Goal: Task Accomplishment & Management: Use online tool/utility

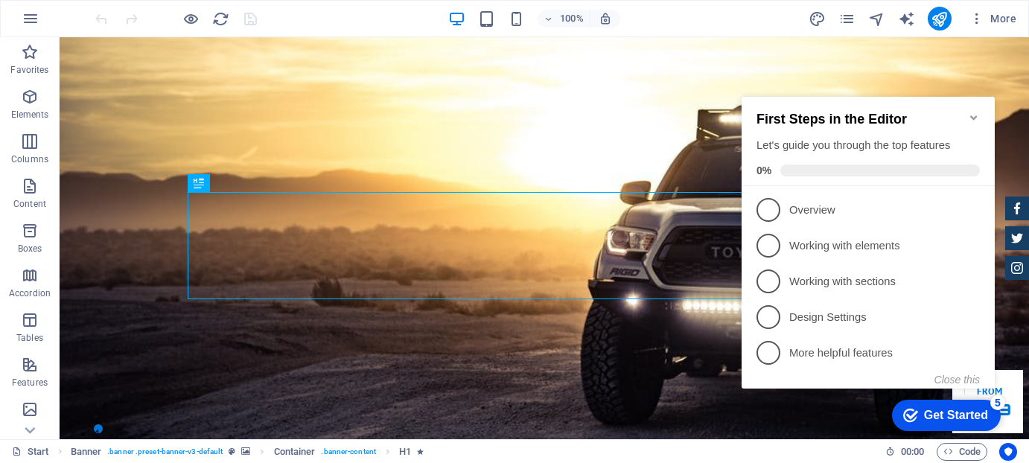
click at [972, 112] on icon "Minimize checklist" at bounding box center [973, 118] width 12 height 12
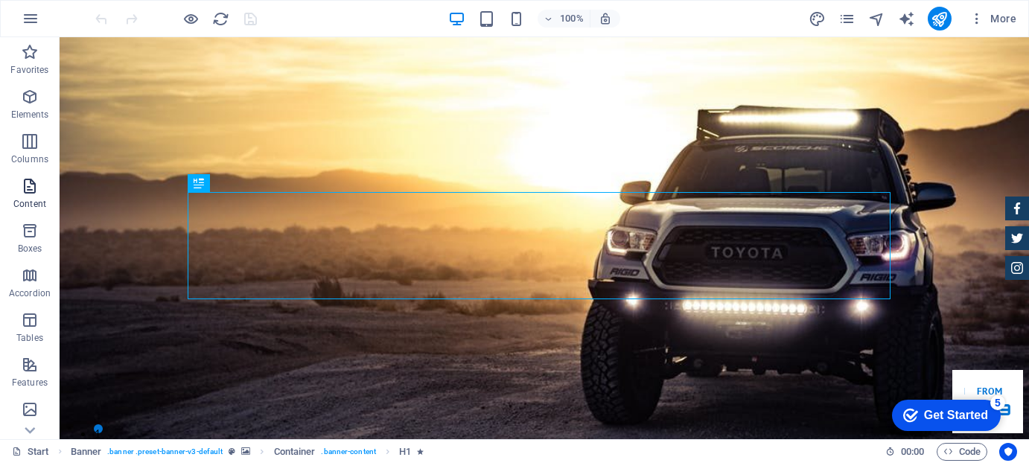
click at [30, 182] on icon "button" at bounding box center [30, 186] width 18 height 18
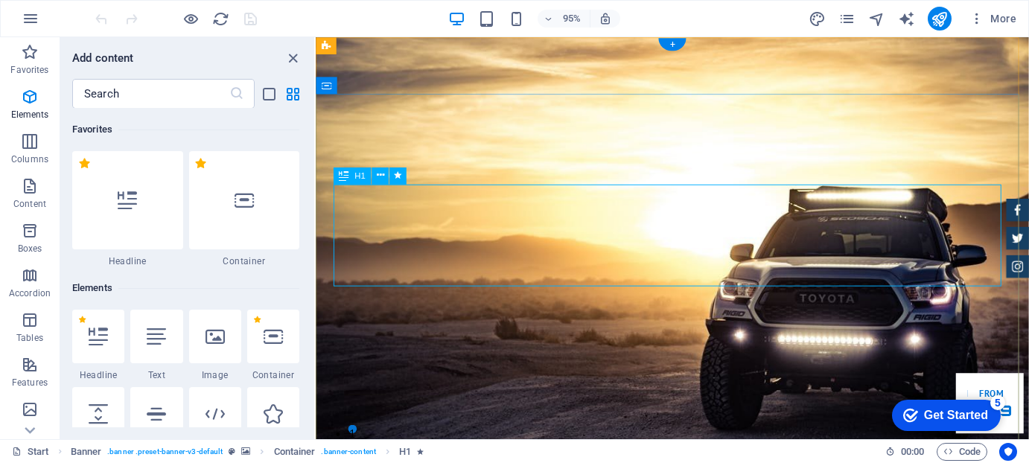
scroll to position [2604, 0]
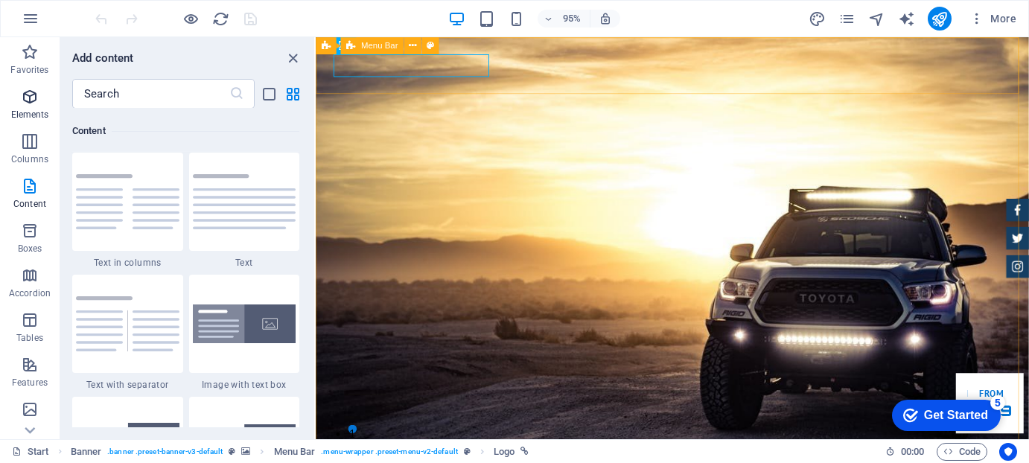
click at [31, 104] on icon "button" at bounding box center [30, 97] width 18 height 18
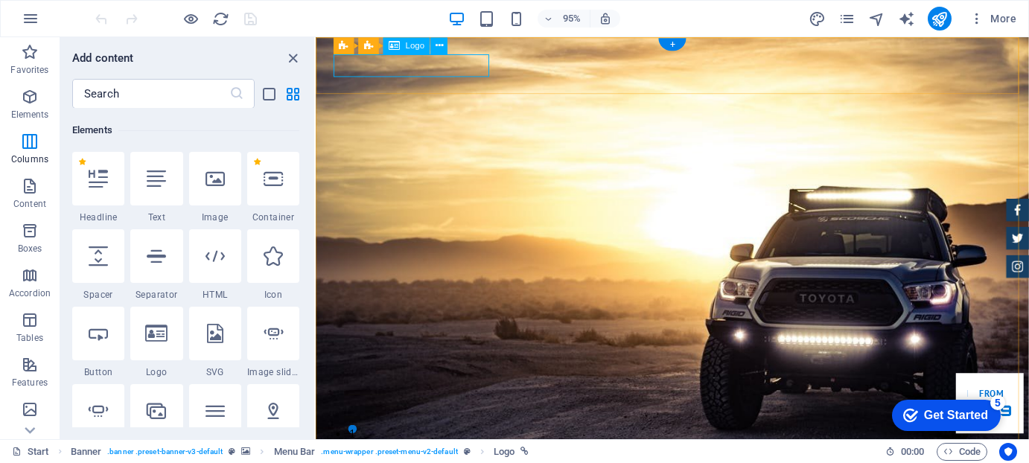
scroll to position [158, 0]
click at [442, 45] on icon at bounding box center [439, 46] width 7 height 15
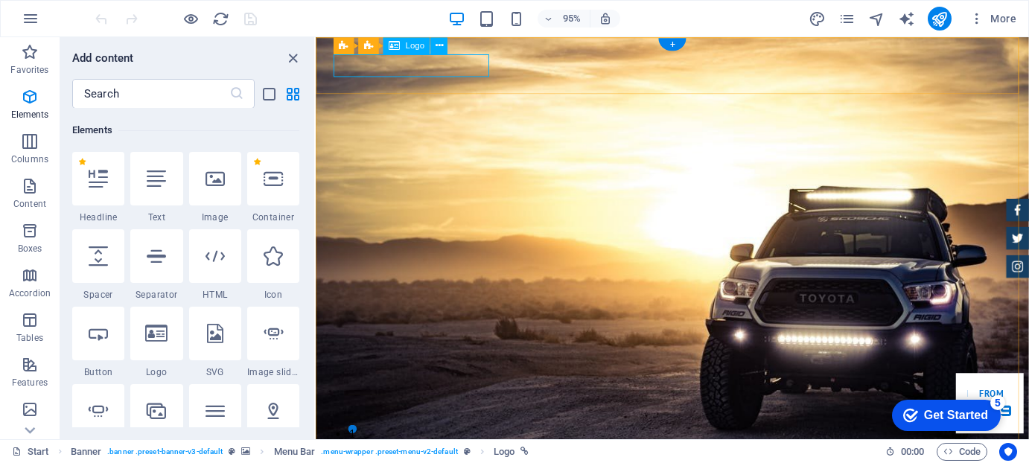
click at [418, 47] on span "Logo" at bounding box center [414, 46] width 19 height 8
click at [441, 47] on icon at bounding box center [439, 46] width 7 height 15
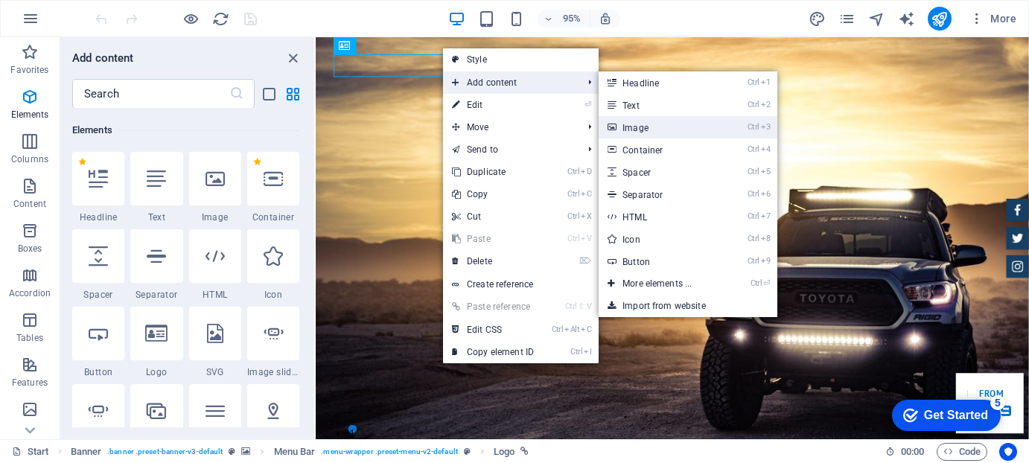
click at [647, 129] on link "Ctrl 3 Image" at bounding box center [660, 127] width 123 height 22
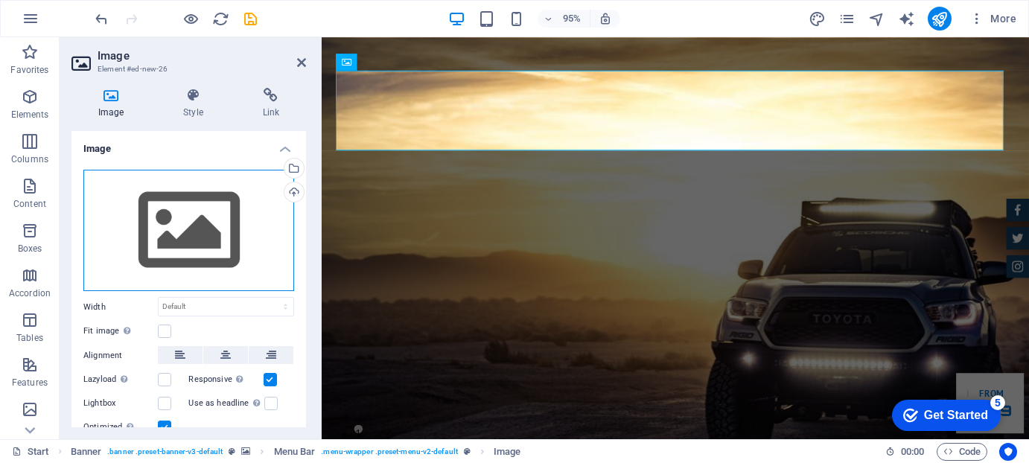
click at [210, 232] on div "Drag files here, click to choose files or select files from Files or our free s…" at bounding box center [188, 231] width 211 height 122
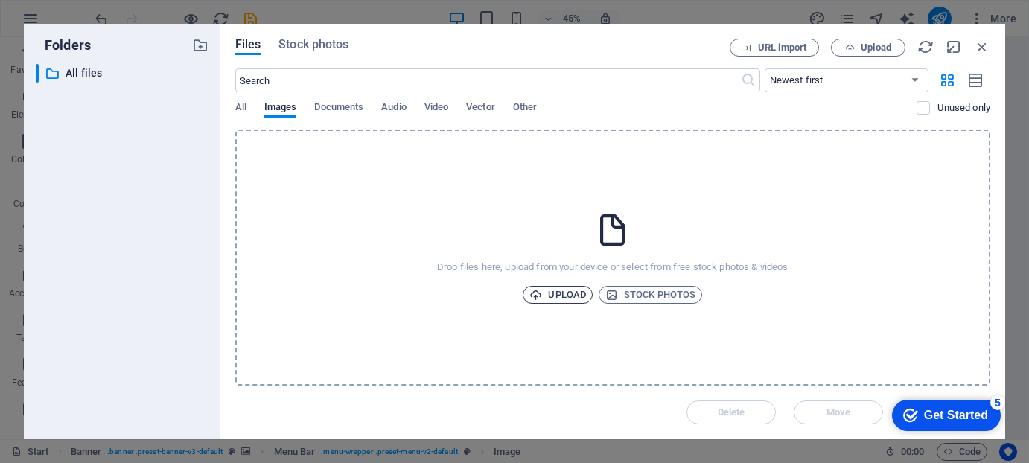
click at [576, 295] on span "Upload" at bounding box center [557, 295] width 57 height 18
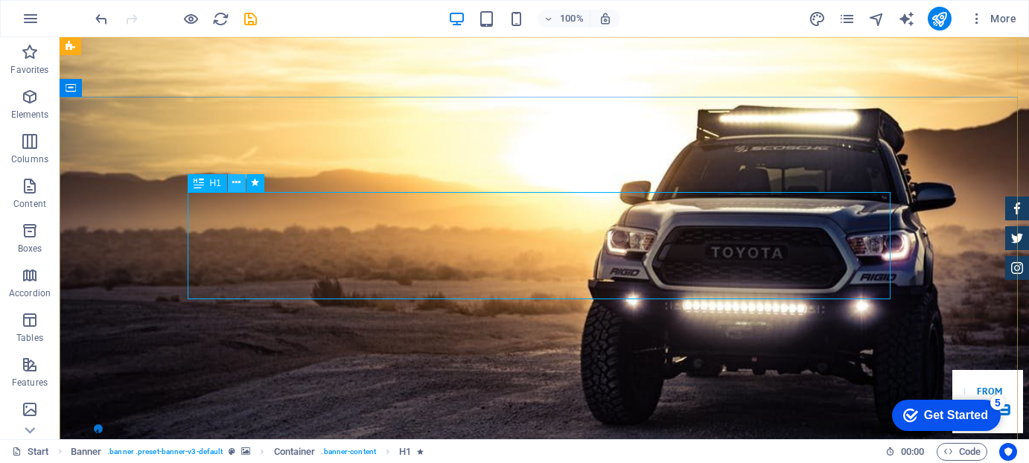
click at [236, 183] on icon at bounding box center [236, 183] width 8 height 16
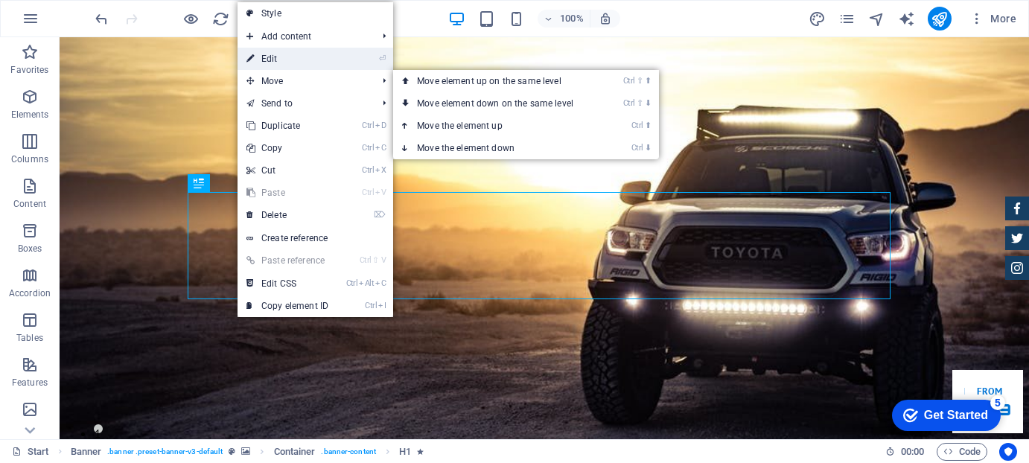
click at [278, 55] on link "⏎ Edit" at bounding box center [287, 59] width 100 height 22
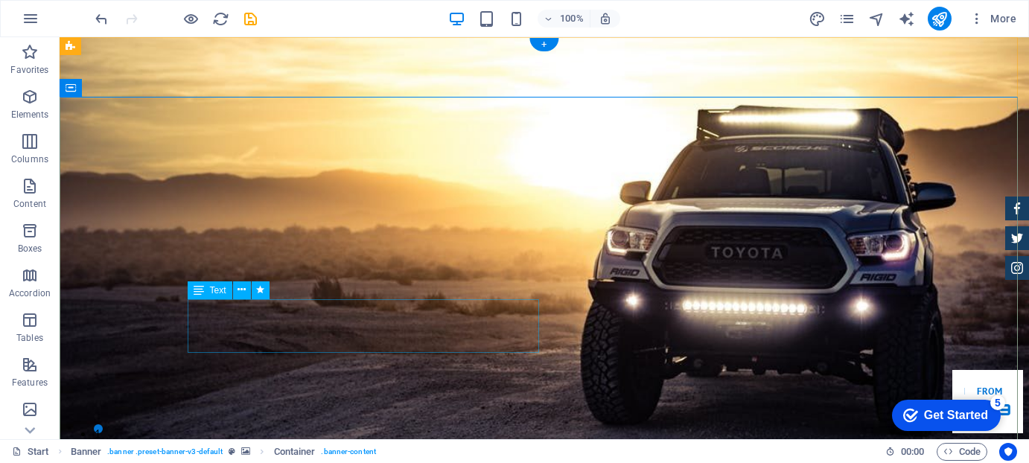
click at [240, 290] on icon at bounding box center [241, 290] width 8 height 16
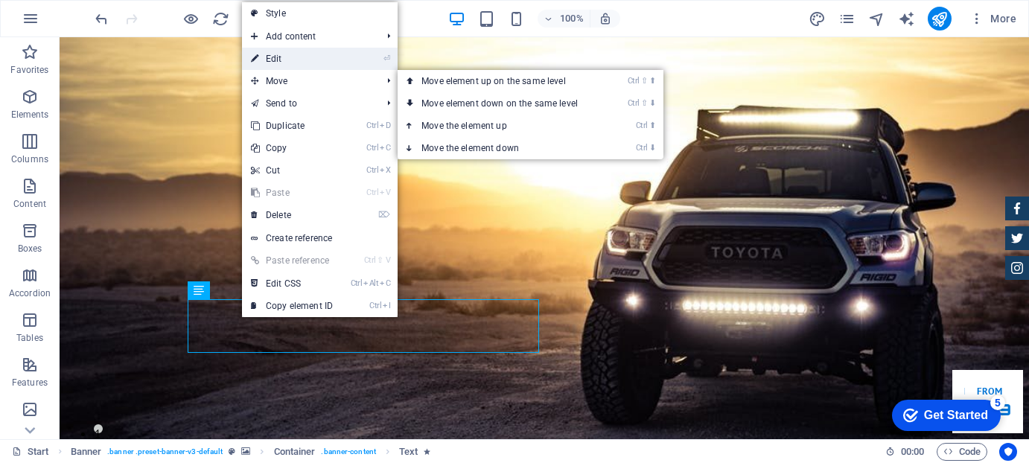
click at [288, 53] on link "⏎ Edit" at bounding box center [292, 59] width 100 height 22
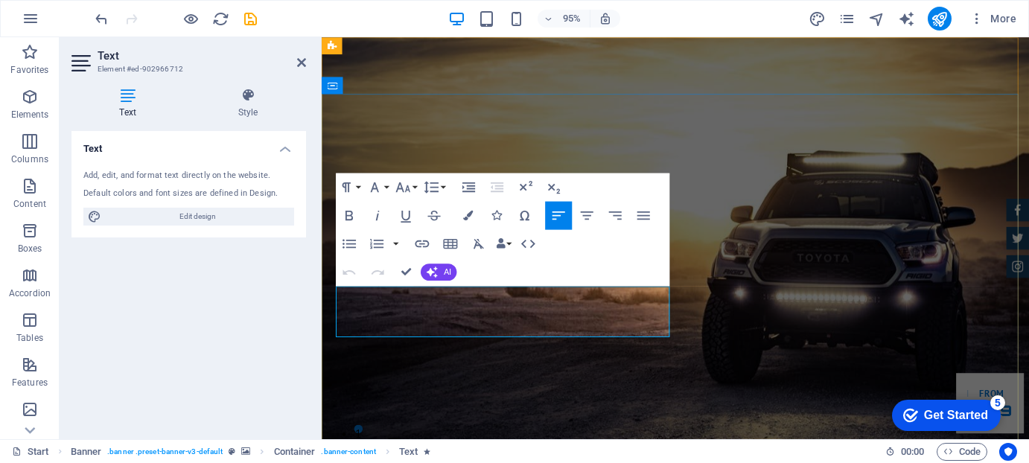
drag, startPoint x: 355, startPoint y: 338, endPoint x: 338, endPoint y: 309, distance: 33.7
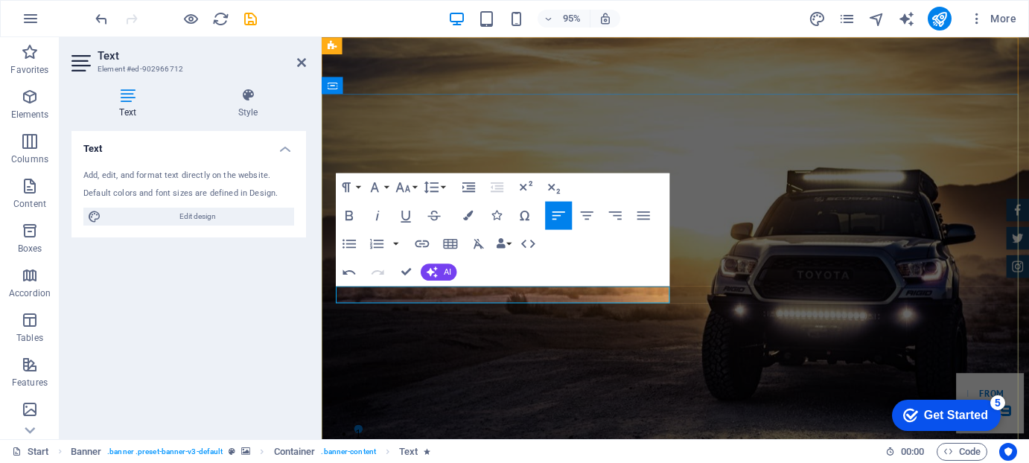
click at [377, 188] on icon "button" at bounding box center [375, 187] width 8 height 10
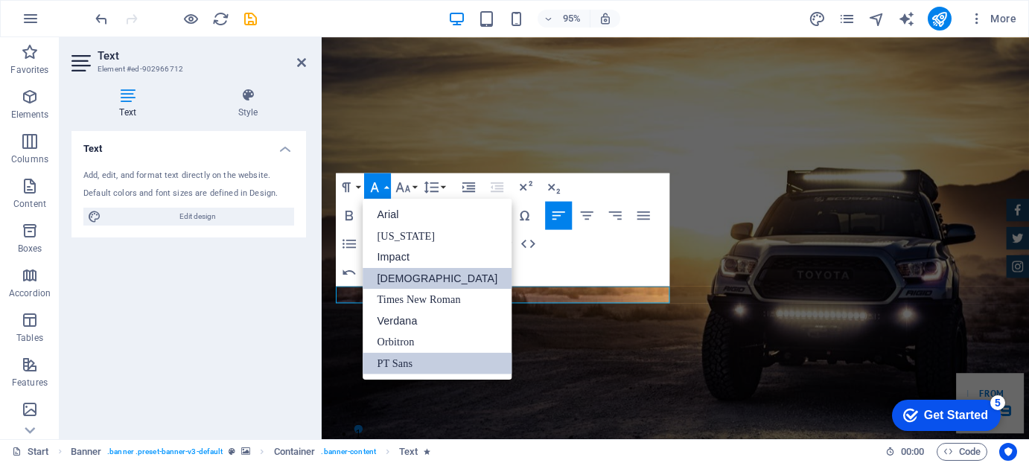
scroll to position [0, 0]
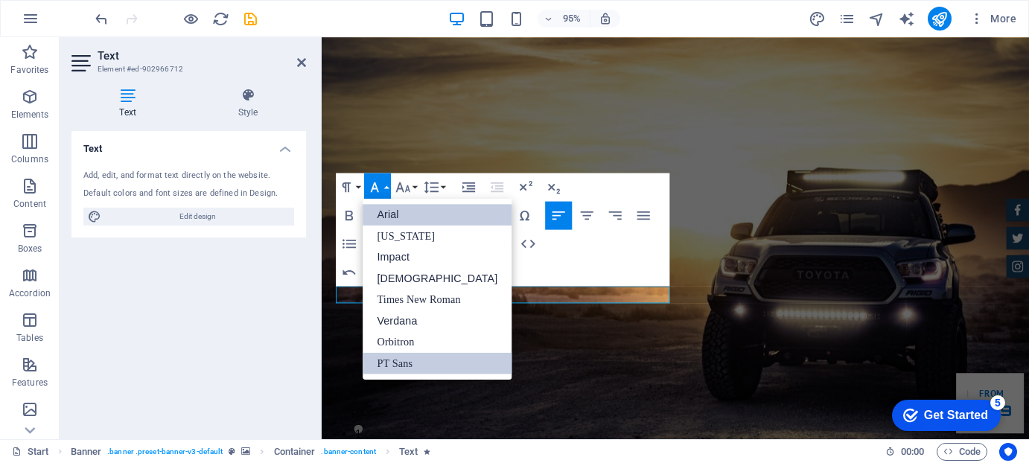
click at [392, 215] on link "Arial" at bounding box center [437, 215] width 149 height 22
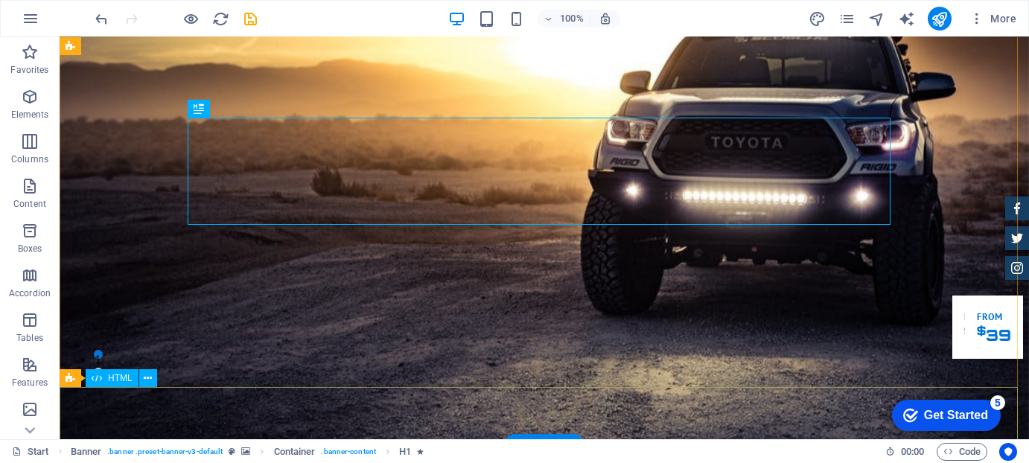
scroll to position [149, 0]
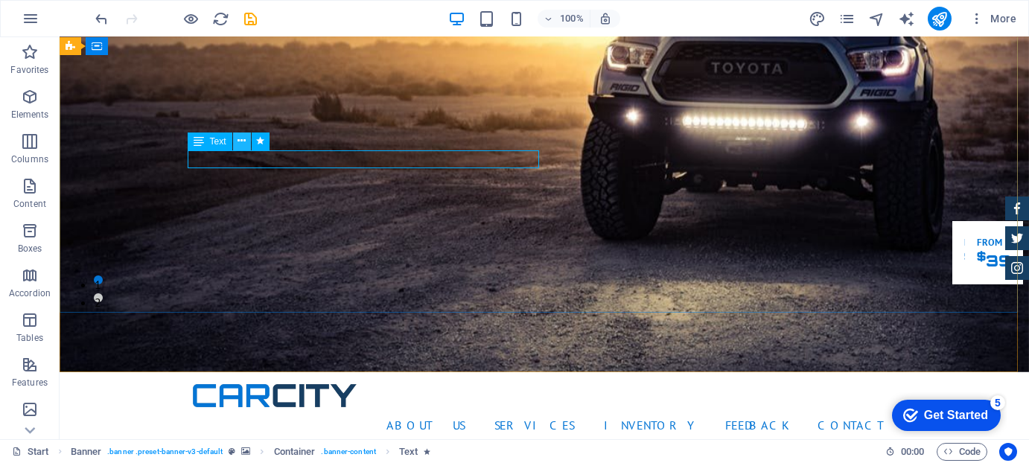
click at [237, 138] on icon at bounding box center [241, 141] width 8 height 16
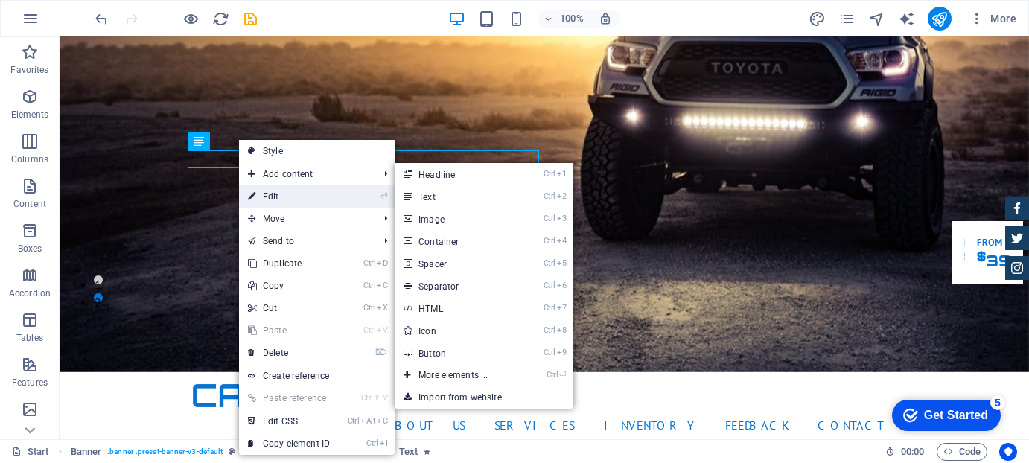
click at [272, 193] on link "⏎ Edit" at bounding box center [289, 196] width 100 height 22
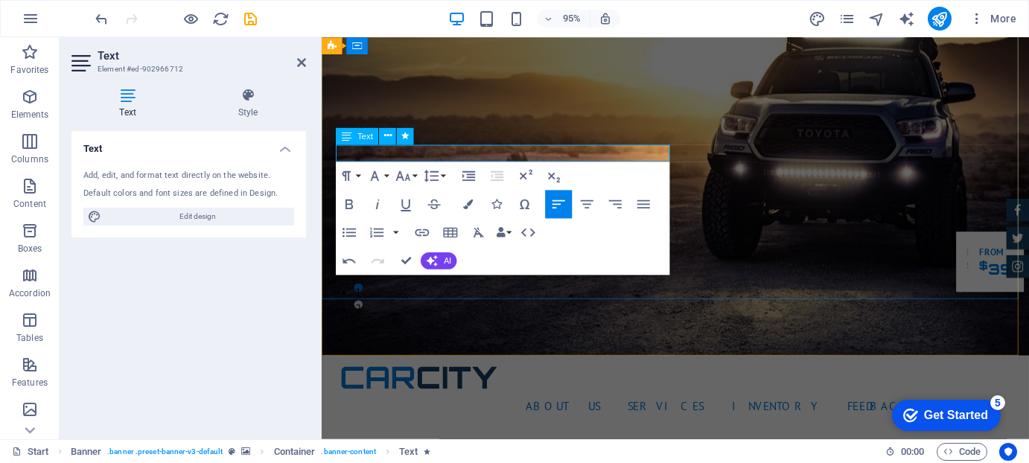
click at [366, 137] on span "Text" at bounding box center [365, 136] width 16 height 8
drag, startPoint x: 434, startPoint y: 157, endPoint x: 306, endPoint y: 162, distance: 128.1
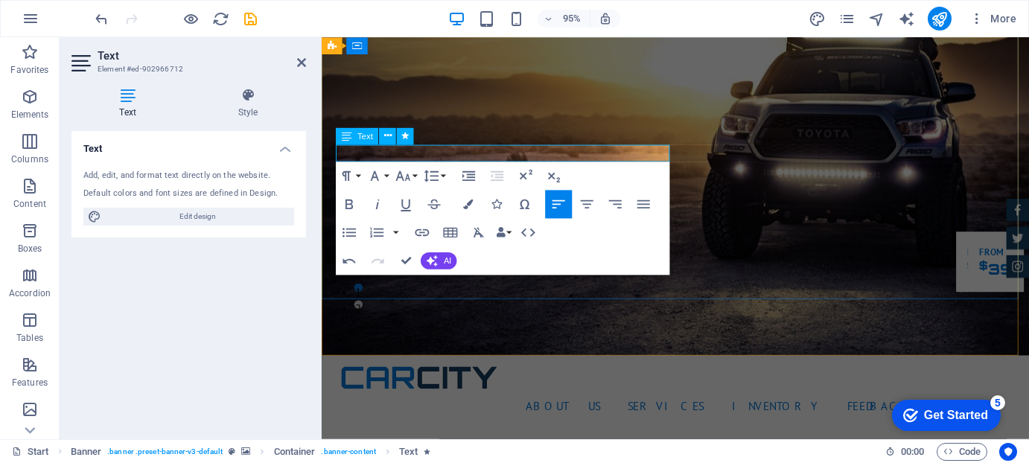
drag, startPoint x: 431, startPoint y: 159, endPoint x: 322, endPoint y: 168, distance: 109.7
click at [384, 133] on icon at bounding box center [387, 136] width 7 height 15
click at [339, 136] on div "Text" at bounding box center [357, 136] width 42 height 17
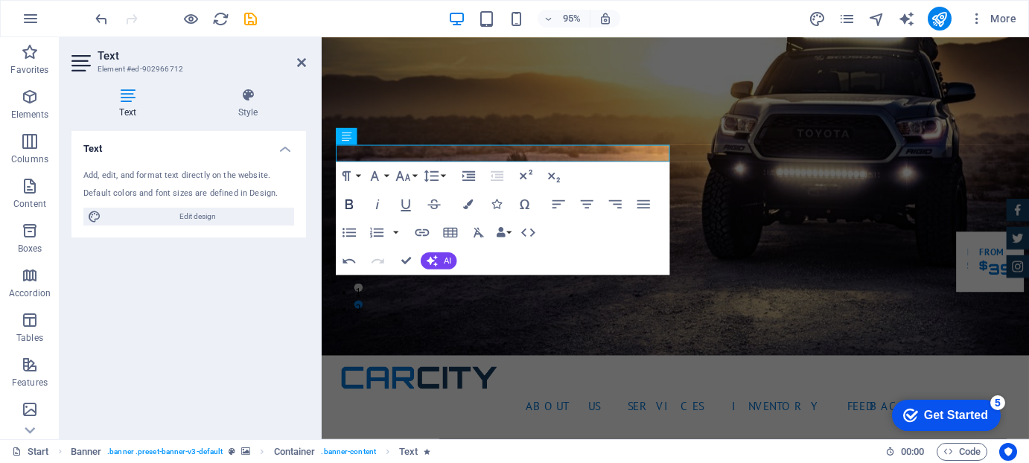
click at [349, 203] on icon "button" at bounding box center [349, 204] width 17 height 17
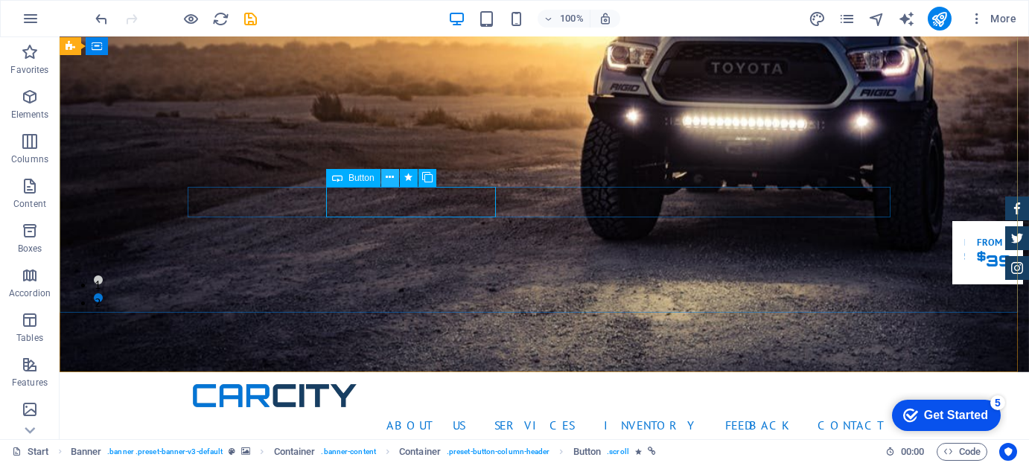
click at [388, 176] on icon at bounding box center [390, 178] width 8 height 16
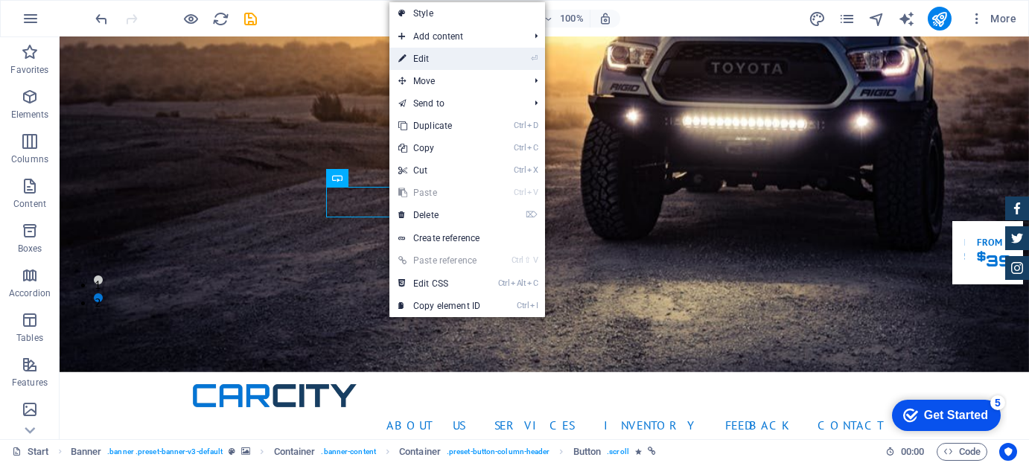
click at [425, 59] on link "⏎ Edit" at bounding box center [439, 59] width 100 height 22
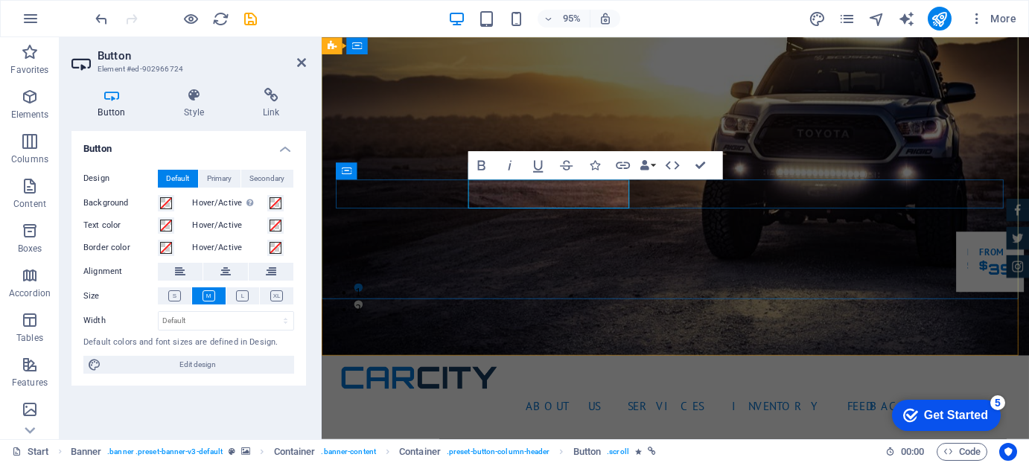
drag, startPoint x: 507, startPoint y: 203, endPoint x: 636, endPoint y: 196, distance: 129.0
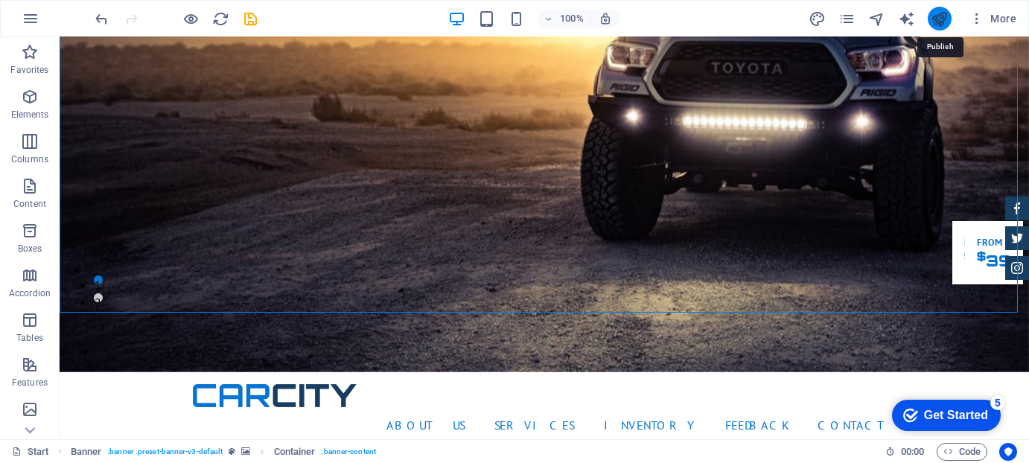
click at [939, 15] on icon "publish" at bounding box center [939, 18] width 17 height 17
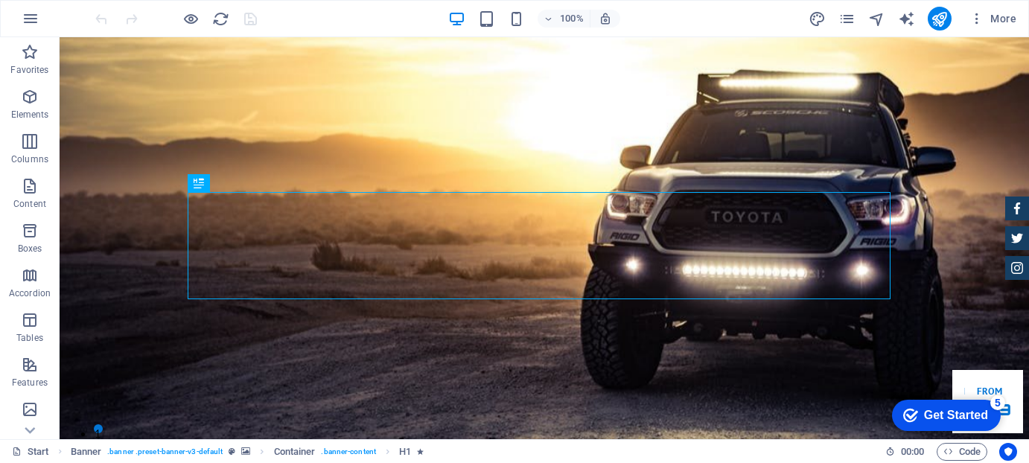
click at [950, 409] on div "Get Started" at bounding box center [955, 415] width 64 height 13
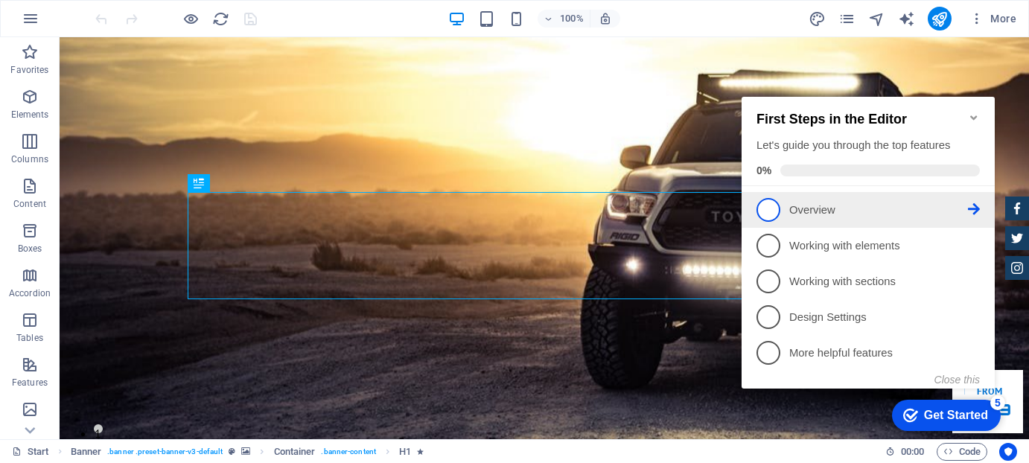
click at [765, 204] on span "1" at bounding box center [768, 210] width 24 height 24
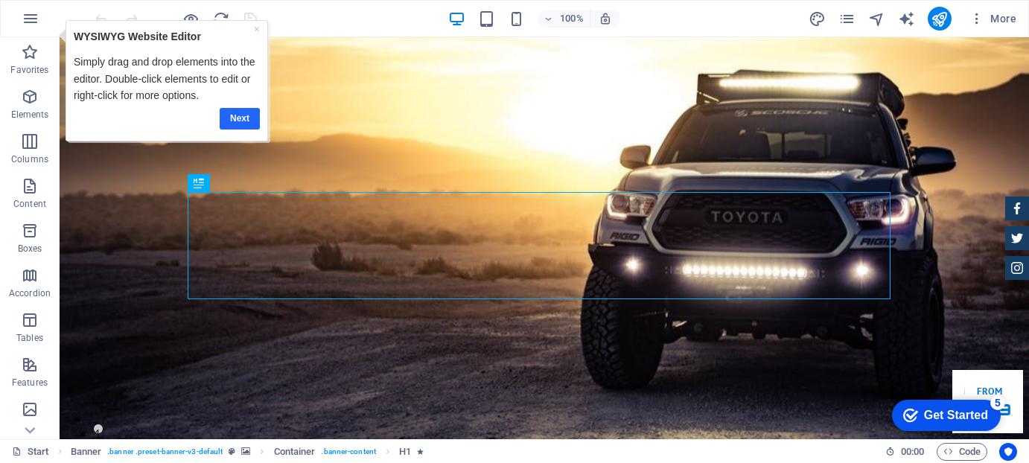
click at [240, 114] on link "Next" at bounding box center [239, 118] width 40 height 22
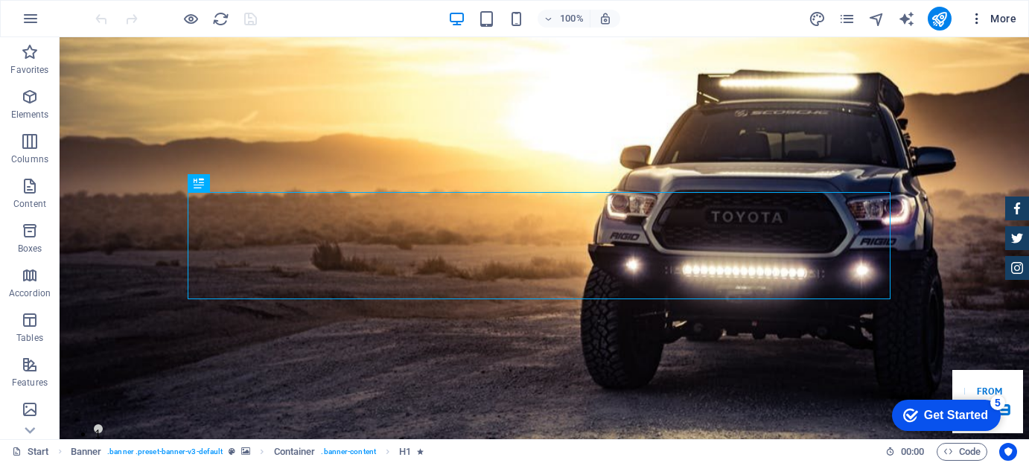
click at [981, 12] on icon "button" at bounding box center [976, 18] width 15 height 15
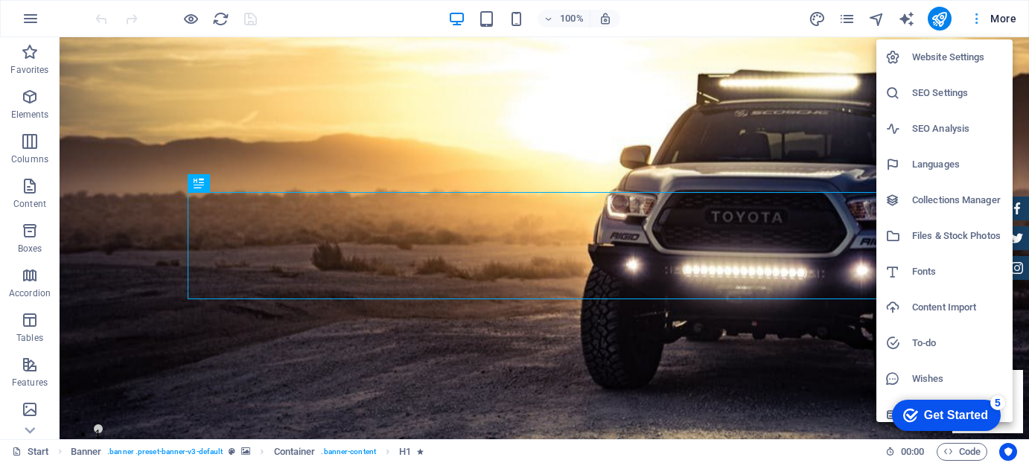
click at [981, 12] on div at bounding box center [514, 231] width 1029 height 463
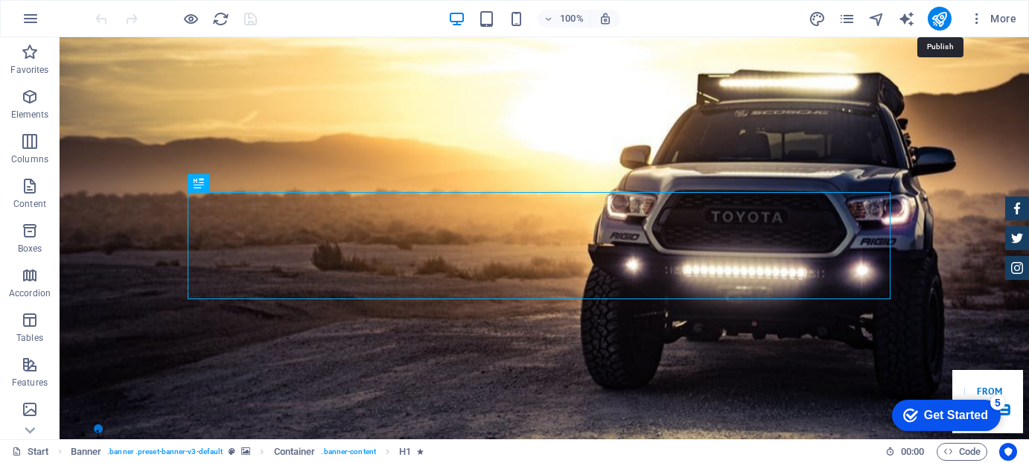
click at [943, 14] on icon "publish" at bounding box center [939, 18] width 17 height 17
